Goal: Task Accomplishment & Management: Complete application form

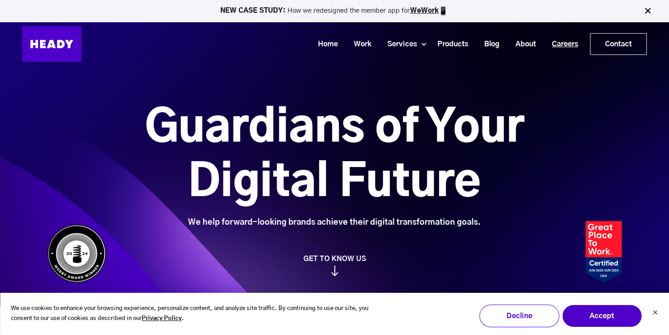
click at [562, 43] on link "Careers" at bounding box center [561, 44] width 42 height 17
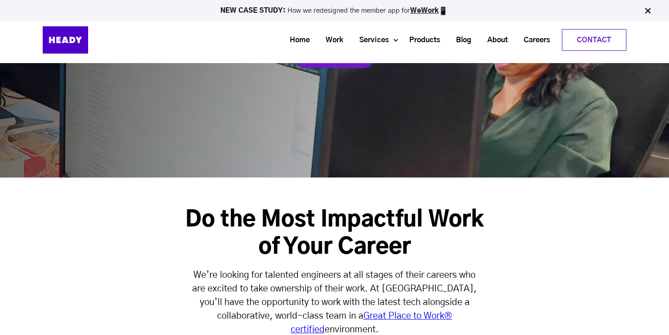
scroll to position [134, 0]
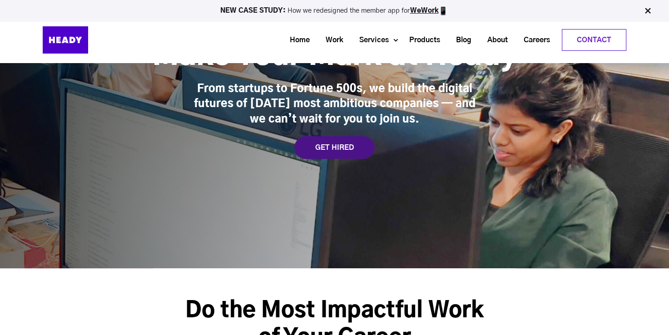
click at [338, 151] on div "GET HIRED" at bounding box center [334, 147] width 80 height 23
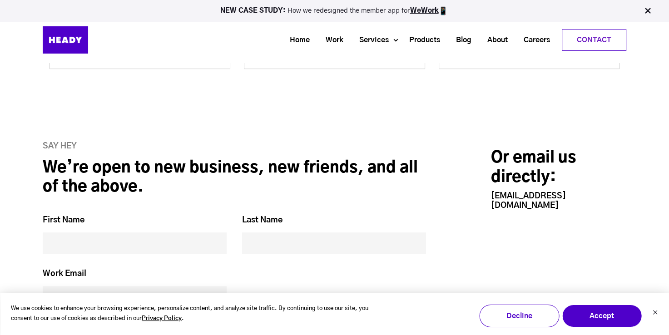
scroll to position [3786, 0]
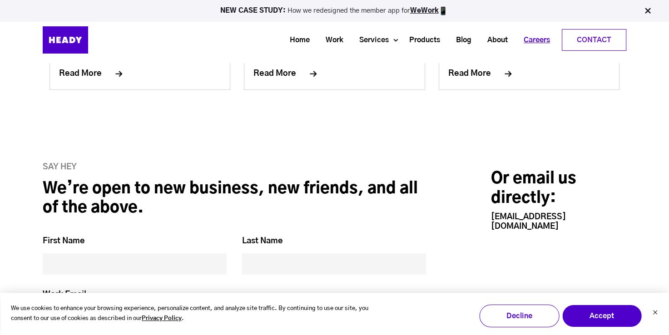
click at [528, 36] on link "Careers" at bounding box center [533, 40] width 42 height 17
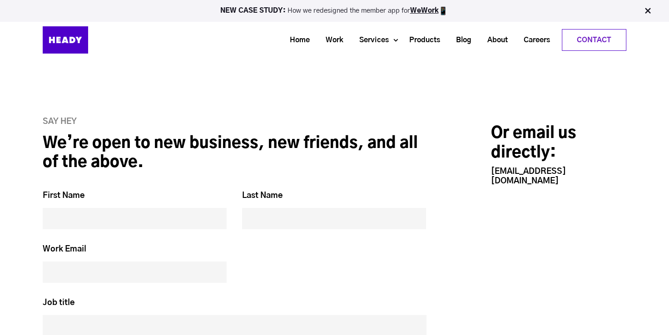
scroll to position [3672, 0]
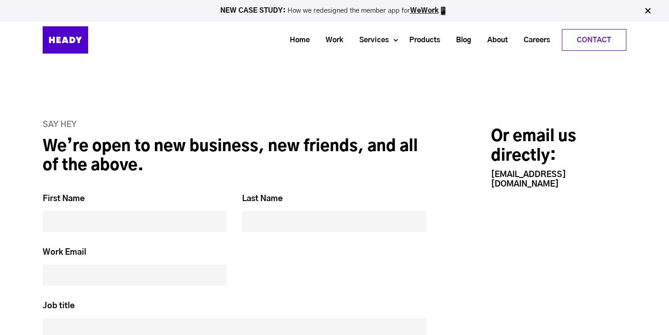
click at [94, 211] on input "First Name *" at bounding box center [135, 221] width 184 height 21
click at [79, 211] on input "First Name *" at bounding box center [135, 221] width 184 height 21
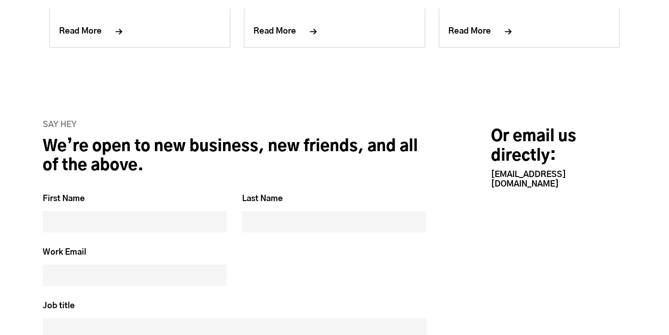
scroll to position [3677, 0]
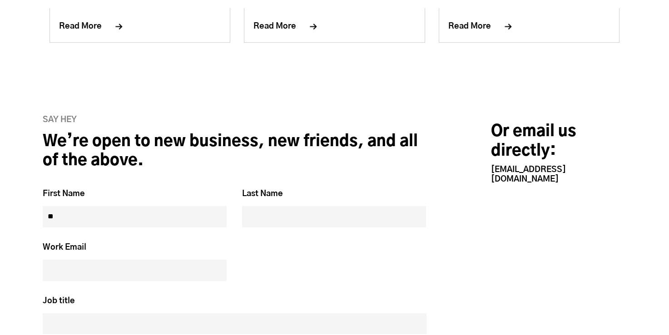
type input "*"
type input "**********"
type input "******"
type input "**********"
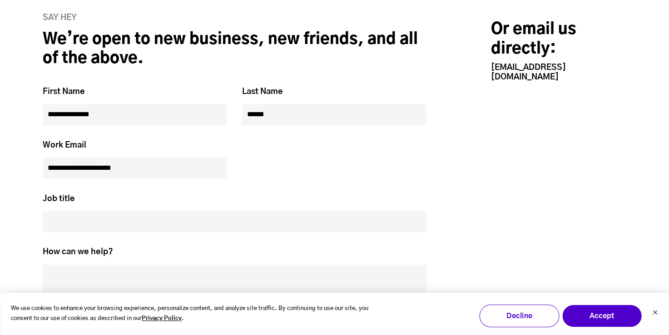
scroll to position [3943, 0]
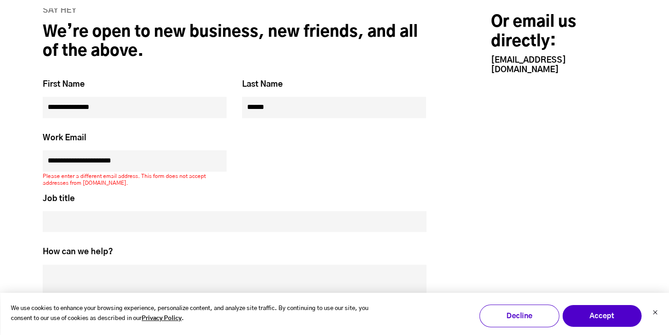
click at [146, 211] on input "Job title *" at bounding box center [235, 221] width 384 height 21
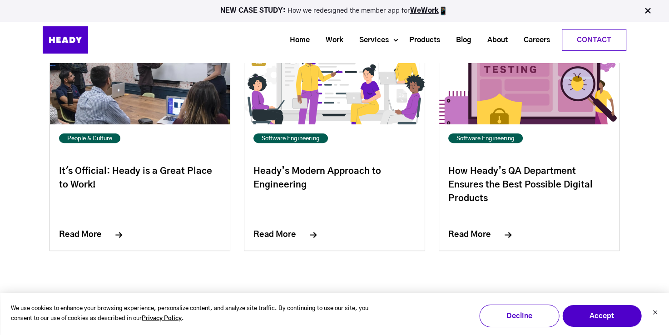
scroll to position [3489, 0]
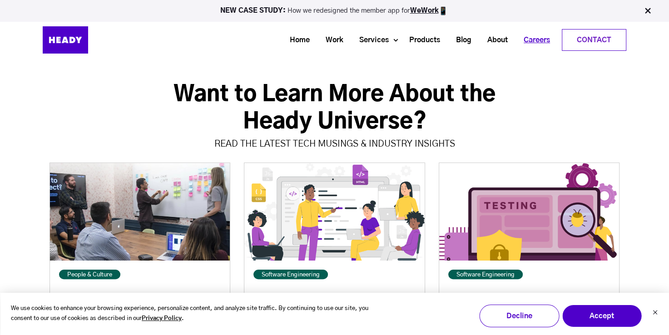
click at [536, 42] on link "Careers" at bounding box center [533, 40] width 42 height 17
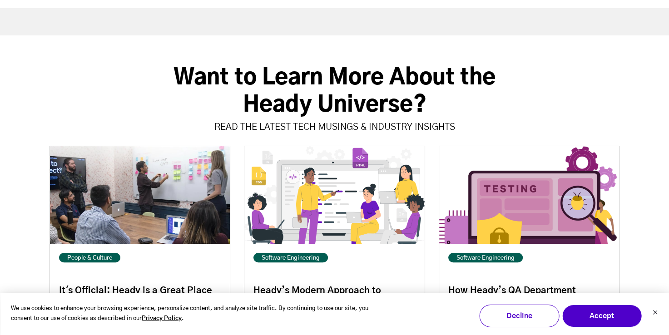
scroll to position [3597, 0]
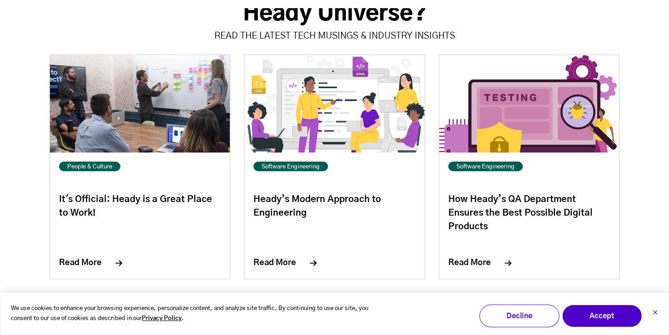
click at [305, 260] on img at bounding box center [306, 263] width 21 height 6
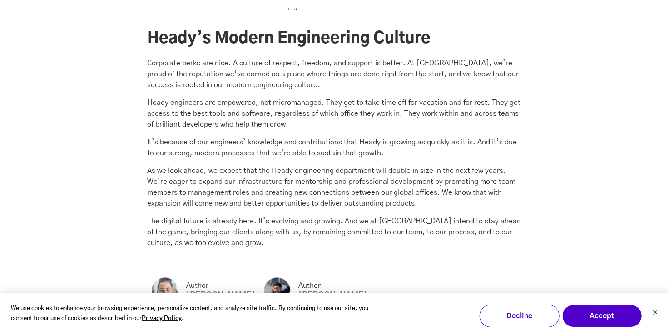
scroll to position [3995, 0]
